Goal: Find specific fact: Find contact information

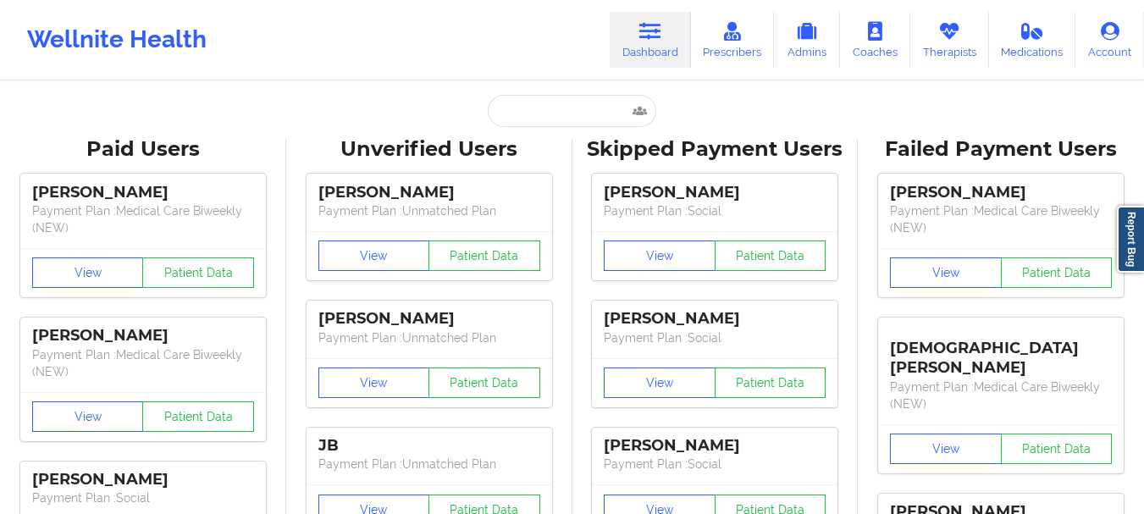
click at [568, 111] on input "text" at bounding box center [572, 111] width 168 height 32
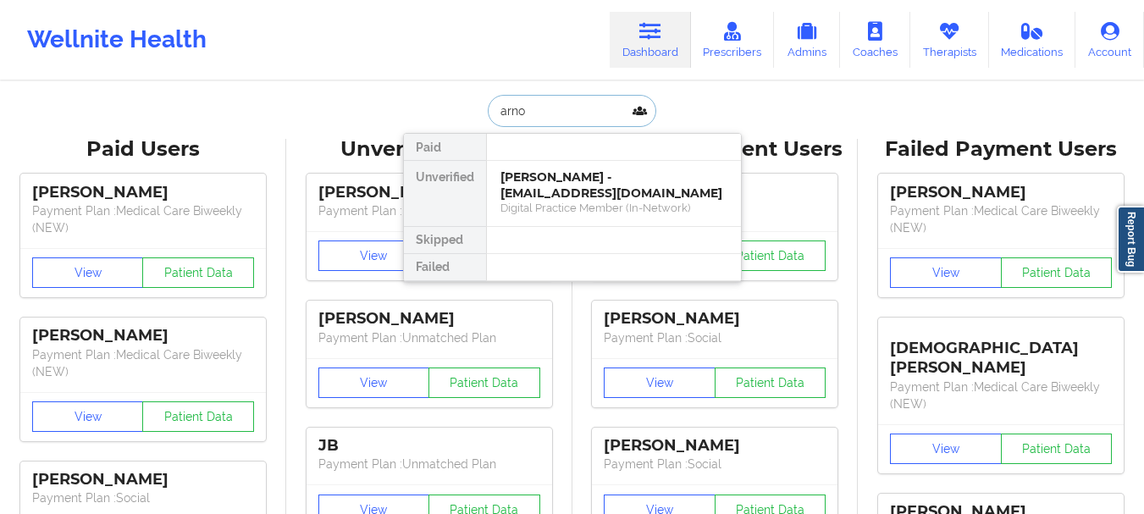
type input "arnou"
click at [538, 194] on div "[PERSON_NAME] - [EMAIL_ADDRESS][DOMAIN_NAME]" at bounding box center [613, 184] width 227 height 31
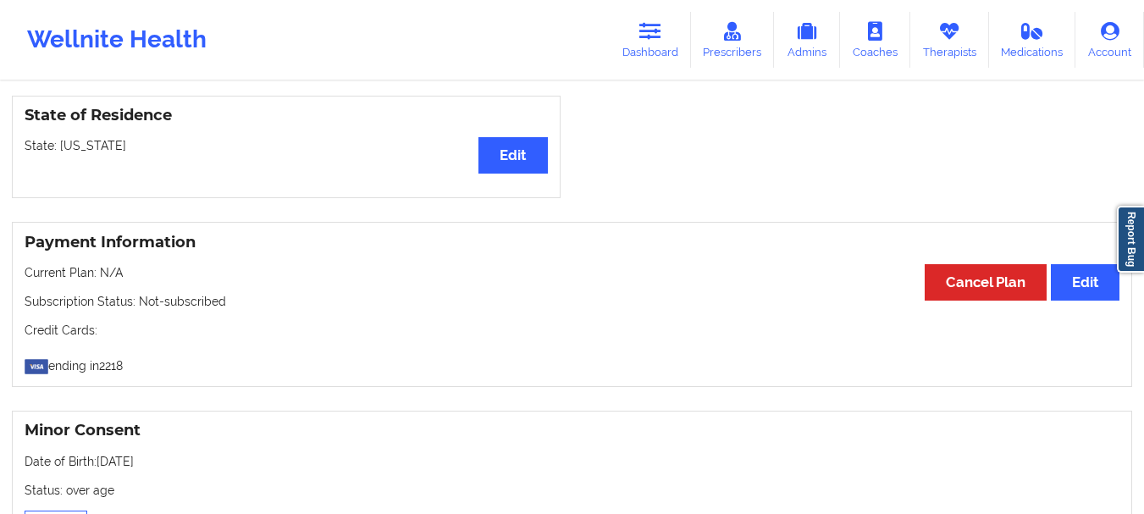
scroll to position [521, 0]
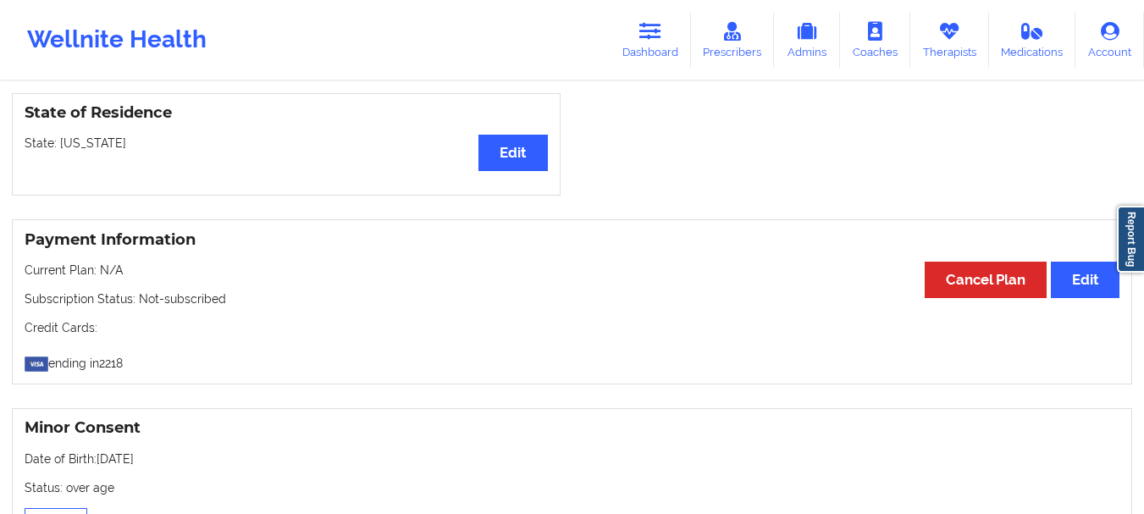
drag, startPoint x: 799, startPoint y: 268, endPoint x: 1144, endPoint y: 190, distance: 353.3
click at [1121, 185] on div at bounding box center [858, 144] width 572 height 103
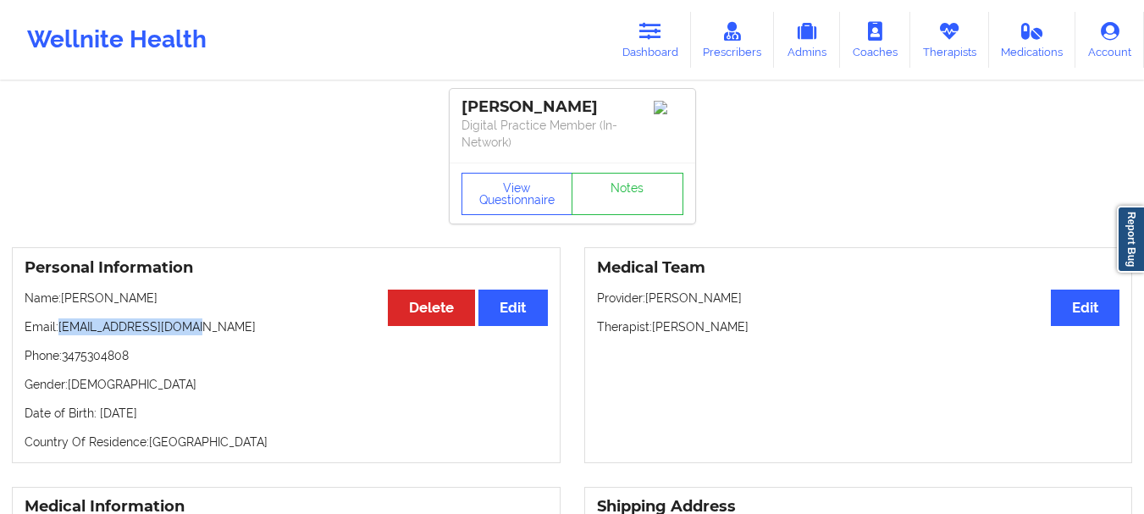
drag, startPoint x: 196, startPoint y: 323, endPoint x: 57, endPoint y: 329, distance: 139.0
click at [57, 329] on p "Email: [EMAIL_ADDRESS][DOMAIN_NAME]" at bounding box center [286, 326] width 523 height 17
click at [64, 328] on p "Email: [EMAIL_ADDRESS][DOMAIN_NAME]" at bounding box center [286, 326] width 523 height 17
drag, startPoint x: 62, startPoint y: 328, endPoint x: 201, endPoint y: 331, distance: 138.9
click at [201, 331] on p "Email: [EMAIL_ADDRESS][DOMAIN_NAME]" at bounding box center [286, 326] width 523 height 17
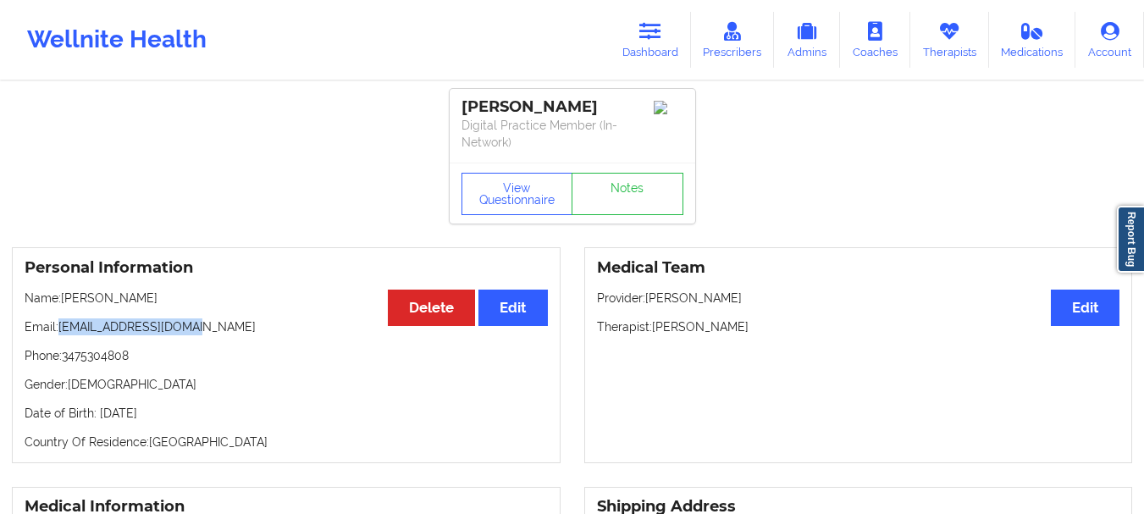
copy p "[EMAIL_ADDRESS][DOMAIN_NAME]"
click at [653, 77] on div "Wellnite Health Dashboard Prescribers Admins Coaches Therapists Medications Acc…" at bounding box center [572, 40] width 1144 height 80
click at [650, 46] on link "Dashboard" at bounding box center [650, 40] width 81 height 56
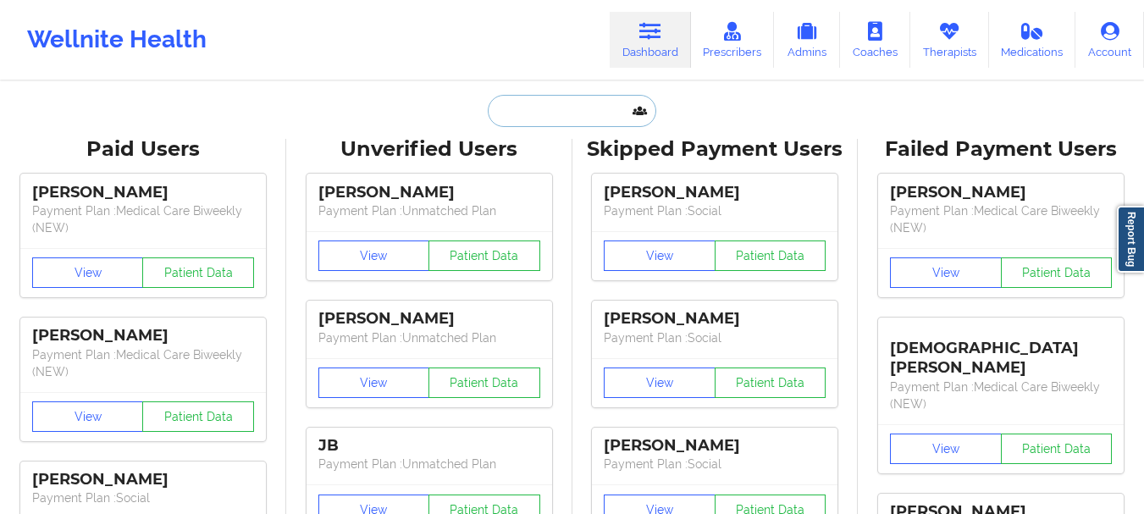
click at [538, 123] on input "text" at bounding box center [572, 111] width 168 height 32
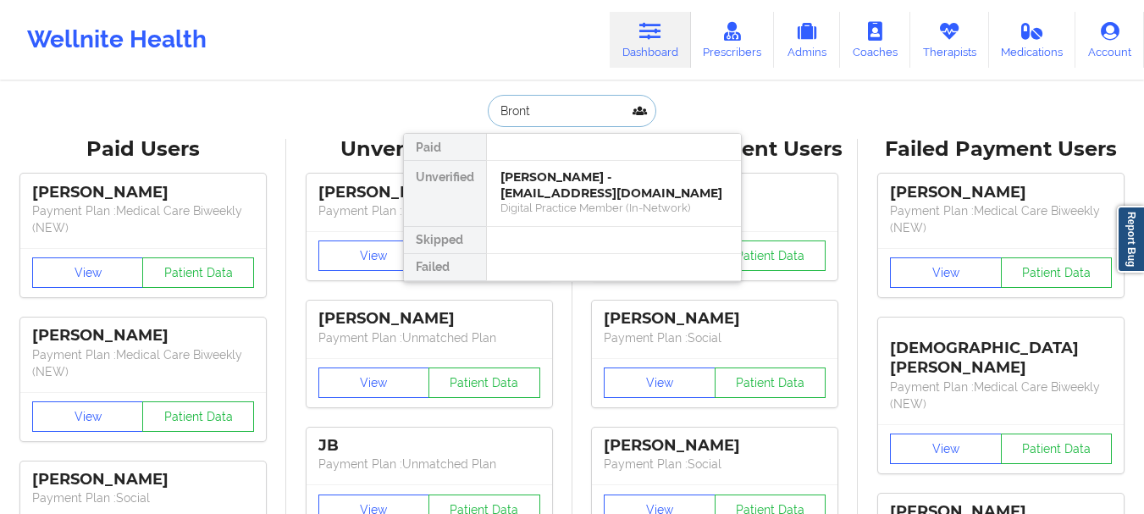
type input "Bronte"
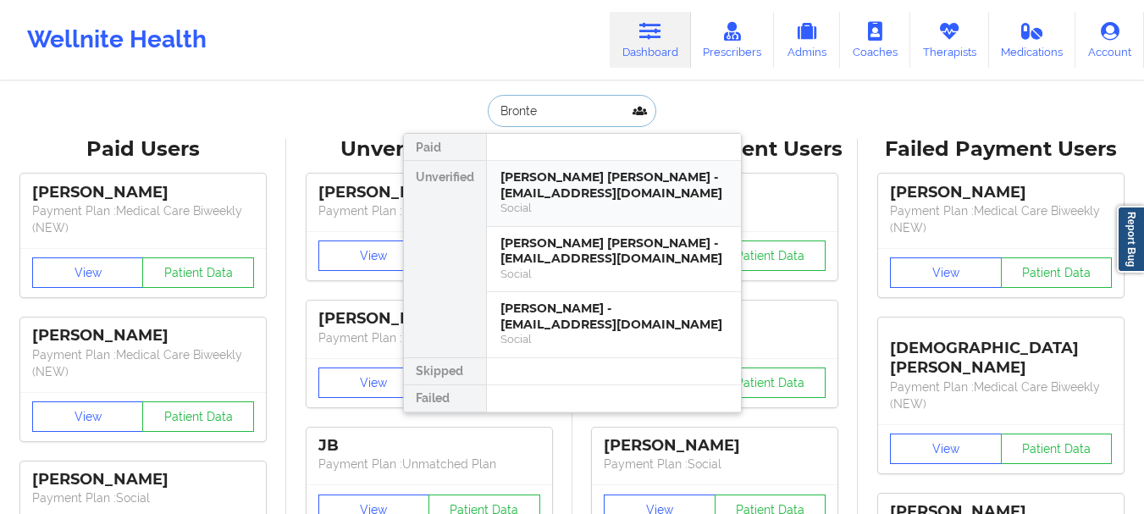
click at [549, 189] on div "[PERSON_NAME] [PERSON_NAME] - [EMAIL_ADDRESS][DOMAIN_NAME]" at bounding box center [613, 184] width 227 height 31
